Goal: Entertainment & Leisure: Consume media (video, audio)

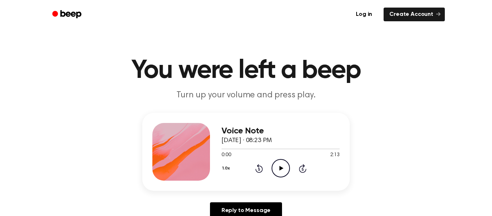
click at [277, 171] on icon "Play Audio" at bounding box center [280, 168] width 18 height 18
click at [277, 171] on icon "Pause Audio" at bounding box center [280, 168] width 18 height 18
click at [277, 171] on icon "Play Audio" at bounding box center [280, 168] width 18 height 18
click at [286, 166] on icon "Play Audio" at bounding box center [280, 168] width 18 height 18
click at [280, 165] on icon "Pause Audio" at bounding box center [280, 168] width 18 height 18
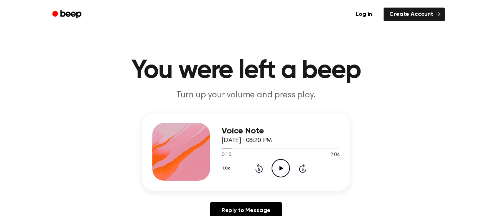
click at [283, 165] on icon "Play Audio" at bounding box center [280, 168] width 18 height 18
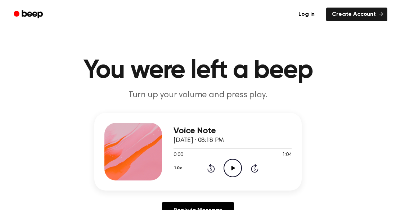
click at [226, 173] on icon "Play Audio" at bounding box center [233, 168] width 18 height 18
click at [211, 184] on div "Voice Note September 30, 2024 · 08:18 PM 0:02 1:04 Your browser does not suppor…" at bounding box center [197, 152] width 207 height 78
click at [211, 169] on icon at bounding box center [211, 168] width 2 height 3
click at [255, 169] on icon at bounding box center [254, 168] width 2 height 3
click at [214, 170] on icon at bounding box center [211, 168] width 8 height 9
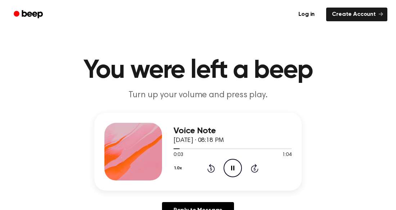
click at [211, 169] on icon "Rewind 5 seconds" at bounding box center [211, 167] width 8 height 9
click at [255, 169] on icon at bounding box center [254, 168] width 2 height 3
click at [211, 169] on icon "Rewind 5 seconds" at bounding box center [211, 167] width 8 height 9
click at [211, 169] on icon at bounding box center [211, 168] width 2 height 3
click at [255, 169] on icon at bounding box center [254, 168] width 2 height 3
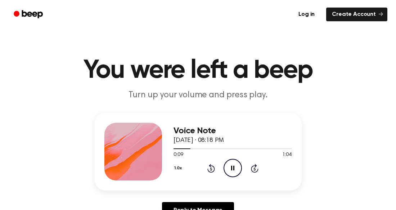
click at [214, 172] on icon "Rewind 5 seconds" at bounding box center [211, 167] width 8 height 9
click at [207, 170] on icon "Rewind 5 seconds" at bounding box center [211, 167] width 8 height 9
click at [252, 173] on div "1.0x Rewind 5 seconds Pause Audio Skip 5 seconds" at bounding box center [233, 168] width 118 height 18
click at [255, 169] on icon at bounding box center [254, 168] width 2 height 3
